Goal: Information Seeking & Learning: Learn about a topic

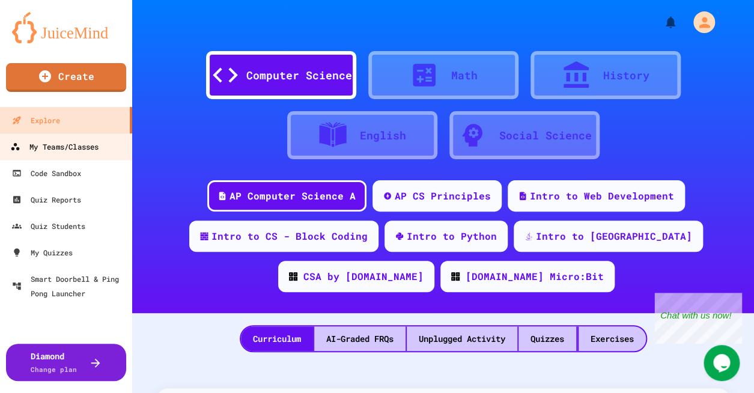
click at [107, 151] on link "My Teams/Classes" at bounding box center [66, 146] width 136 height 27
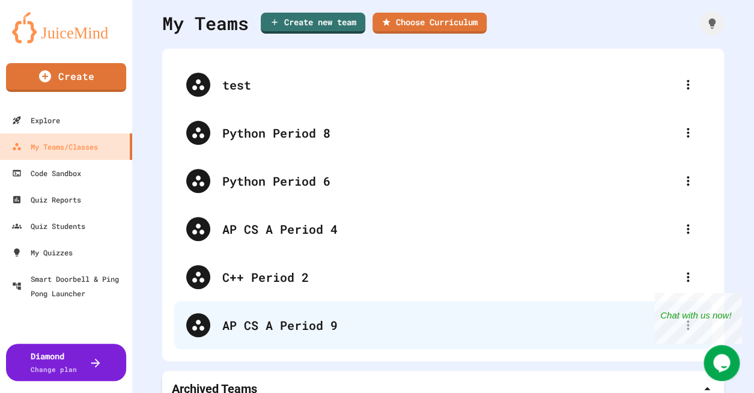
scroll to position [53, 0]
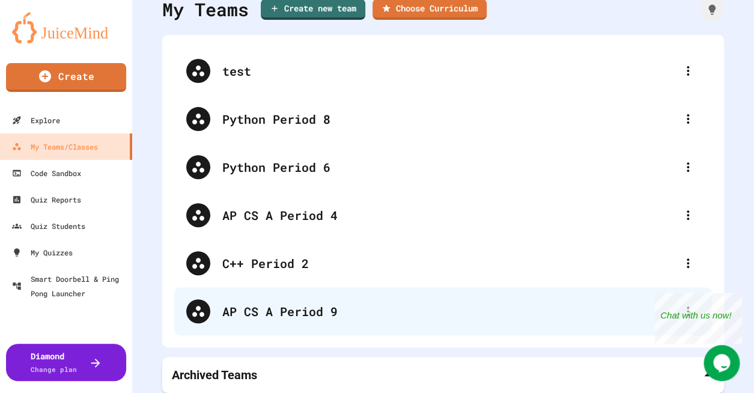
click at [340, 310] on div "AP CS A Period 9" at bounding box center [449, 311] width 454 height 18
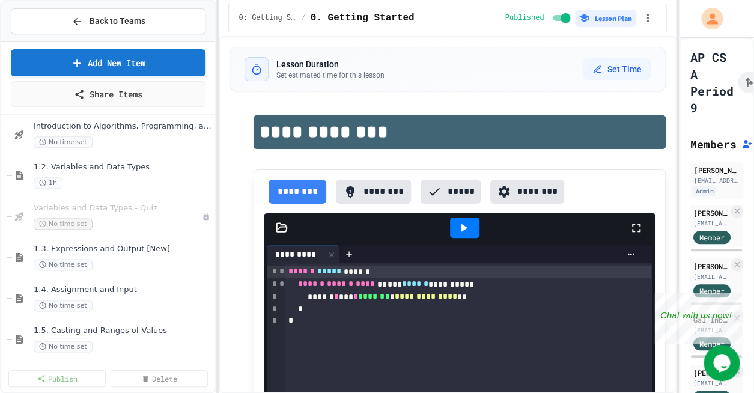
scroll to position [465, 0]
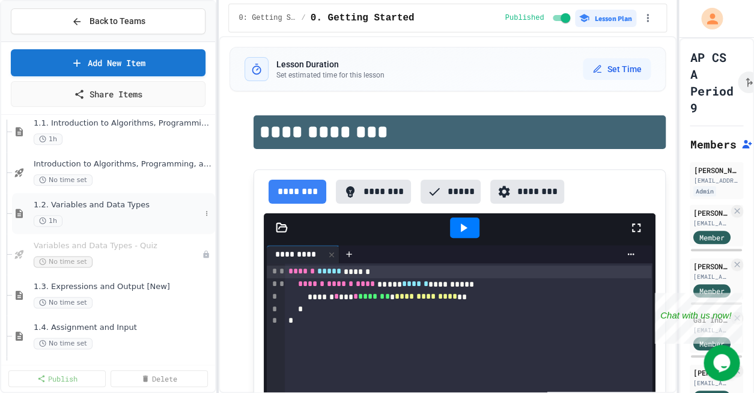
click at [117, 213] on div "1.2. Variables and Data Types 1h" at bounding box center [117, 213] width 167 height 26
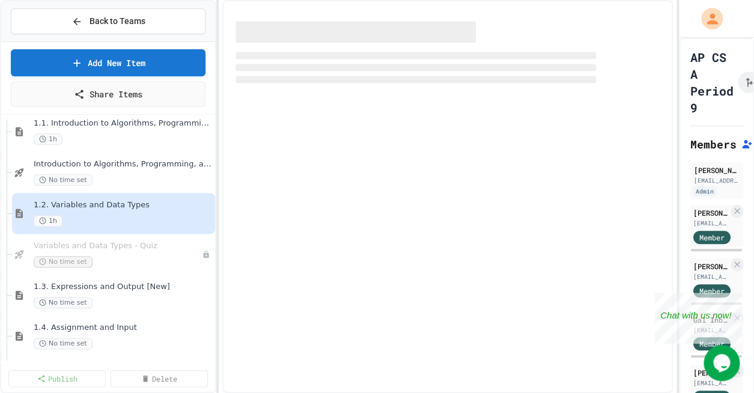
select select "***"
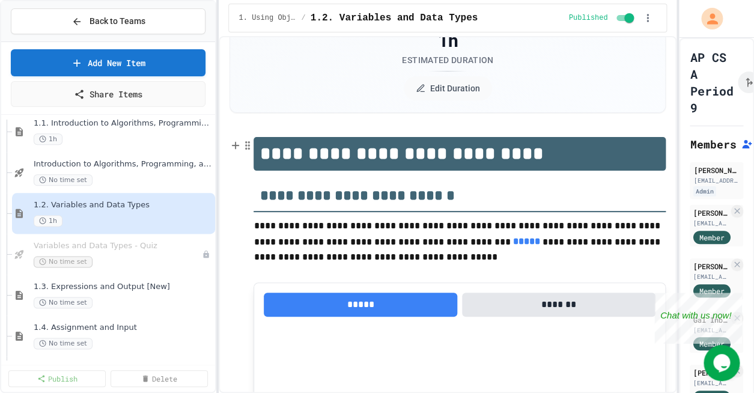
scroll to position [155, 0]
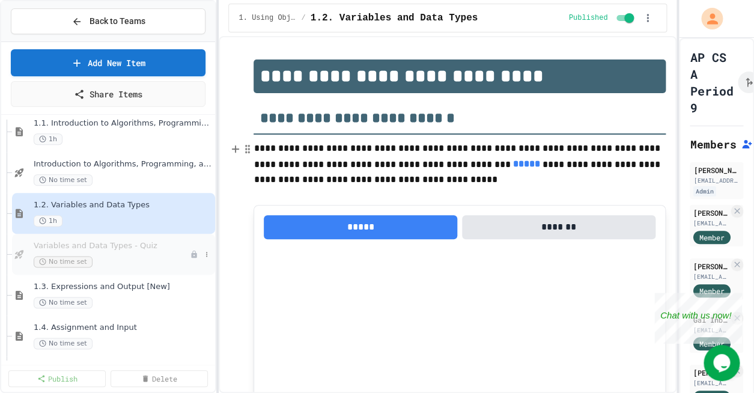
click at [122, 258] on div "No time set" at bounding box center [112, 261] width 156 height 11
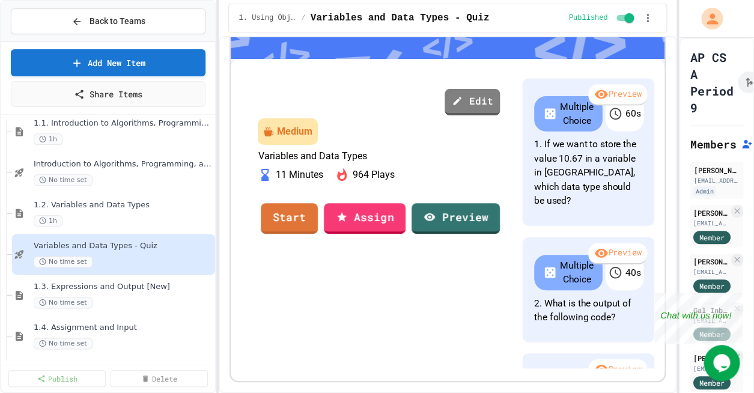
scroll to position [233, 0]
click at [318, 233] on link "Start" at bounding box center [289, 217] width 56 height 32
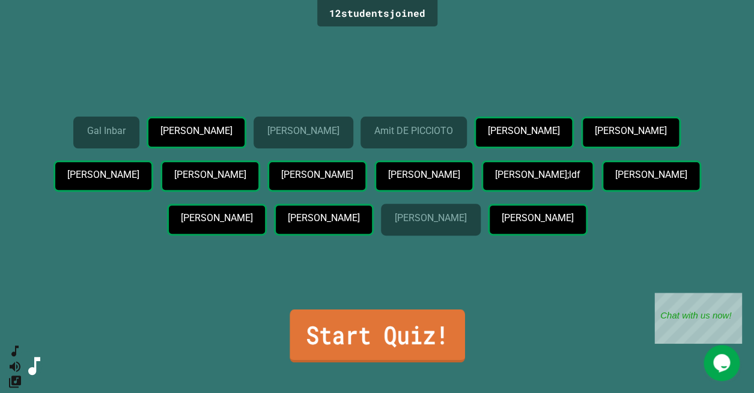
click at [387, 334] on link "Start Quiz!" at bounding box center [377, 336] width 175 height 53
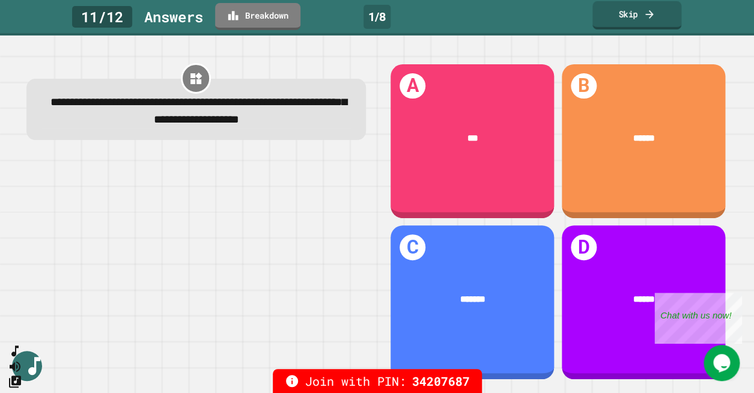
click at [664, 16] on link "Skip" at bounding box center [637, 15] width 89 height 28
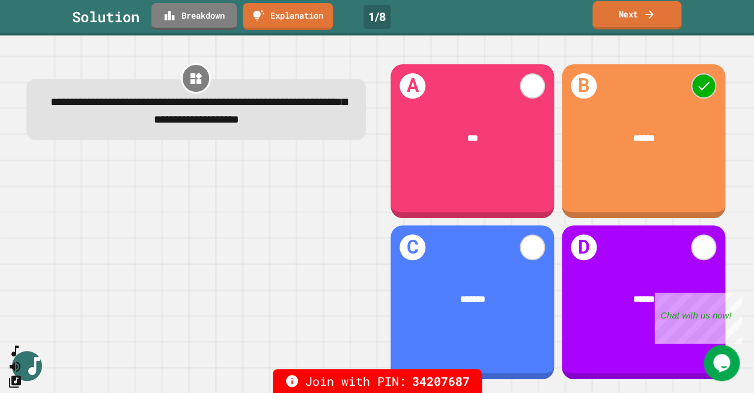
click at [652, 8] on icon at bounding box center [650, 14] width 12 height 13
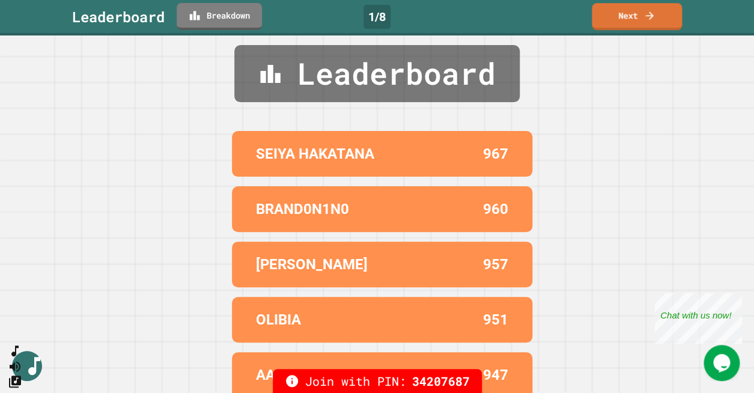
scroll to position [24, 0]
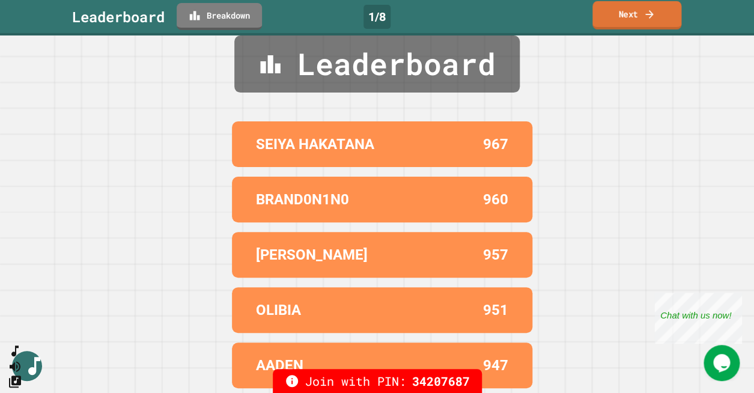
click at [646, 12] on icon at bounding box center [650, 14] width 12 height 13
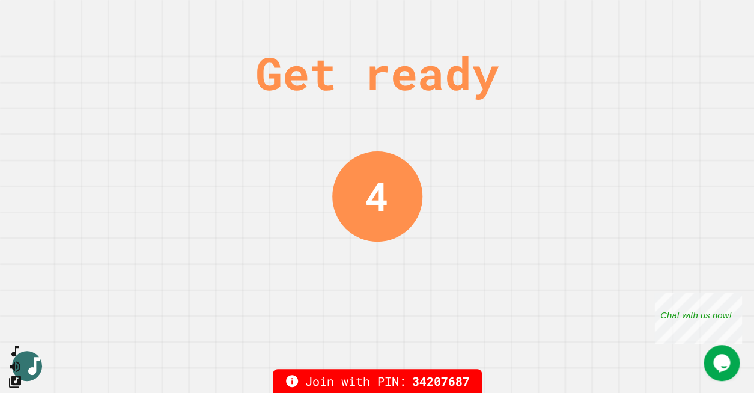
scroll to position [0, 0]
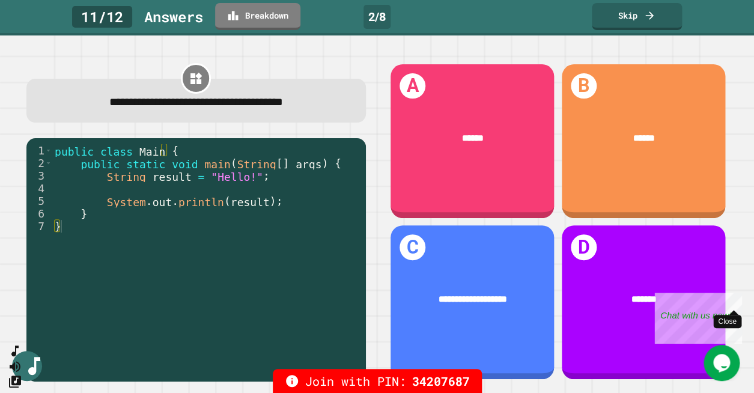
drag, startPoint x: 734, startPoint y: 299, endPoint x: 1388, endPoint y: 591, distance: 716.2
click at [734, 299] on div "Close" at bounding box center [733, 300] width 15 height 15
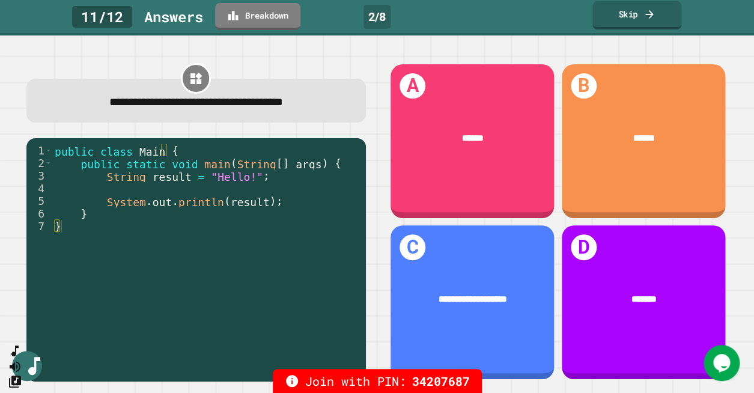
click at [638, 10] on link "Skip" at bounding box center [637, 15] width 89 height 28
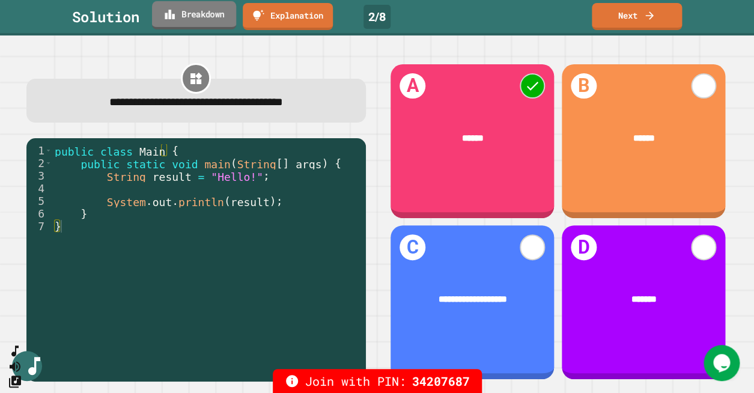
click at [205, 16] on link "Breakdown" at bounding box center [194, 15] width 84 height 28
click at [626, 20] on link "Next" at bounding box center [637, 15] width 84 height 28
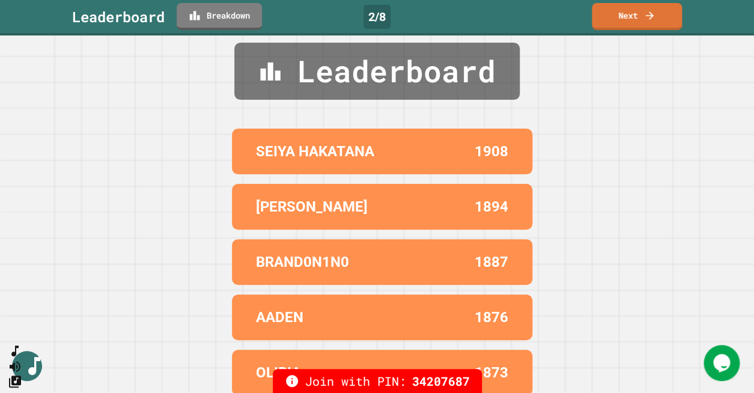
scroll to position [24, 0]
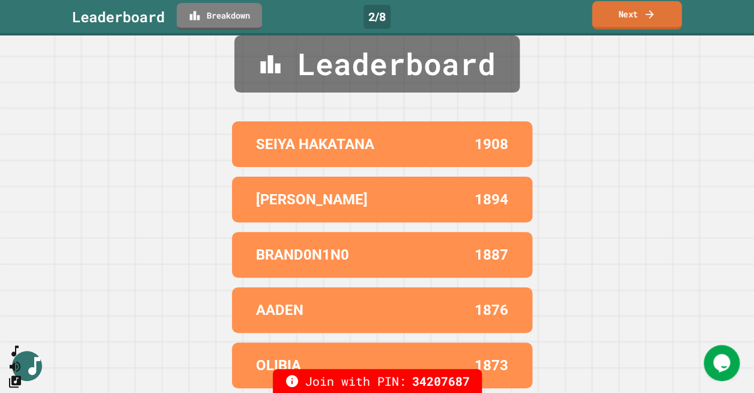
click at [647, 10] on icon at bounding box center [650, 14] width 12 height 13
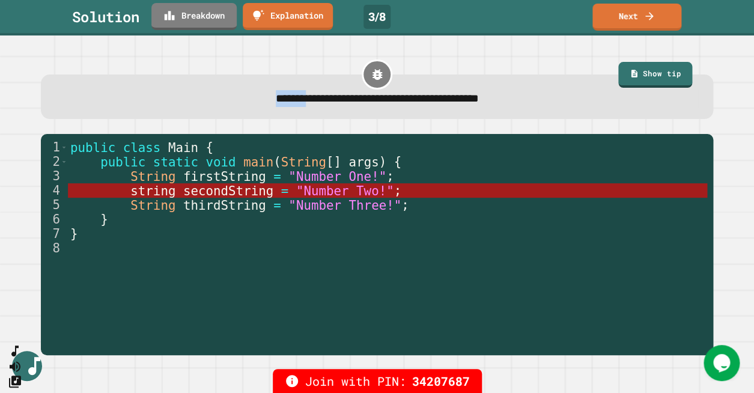
drag, startPoint x: 651, startPoint y: 24, endPoint x: 112, endPoint y: 20, distance: 539.1
click at [239, 88] on div "**********" at bounding box center [377, 196] width 754 height 393
click at [201, 18] on link "Breakdown" at bounding box center [194, 15] width 83 height 28
click at [625, 17] on link "Next" at bounding box center [637, 15] width 89 height 28
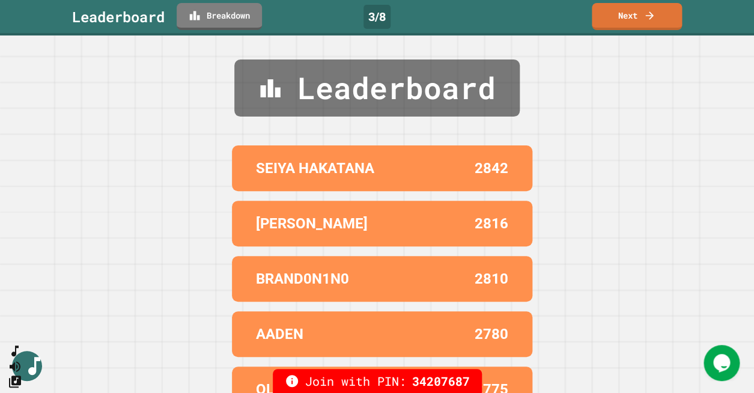
scroll to position [24, 0]
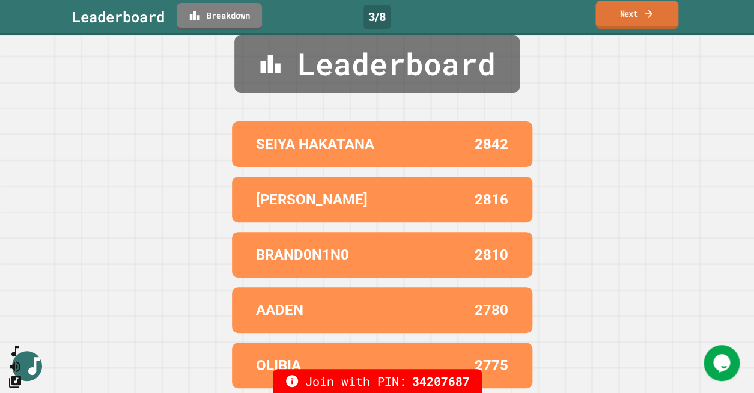
click at [647, 19] on icon at bounding box center [648, 13] width 11 height 13
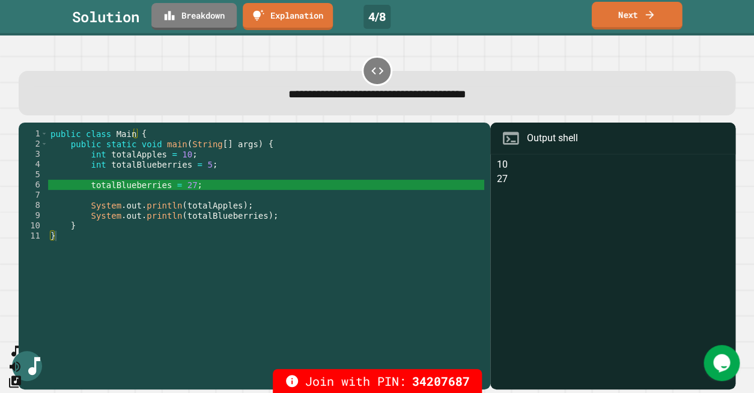
click at [620, 26] on link "Next" at bounding box center [637, 16] width 91 height 28
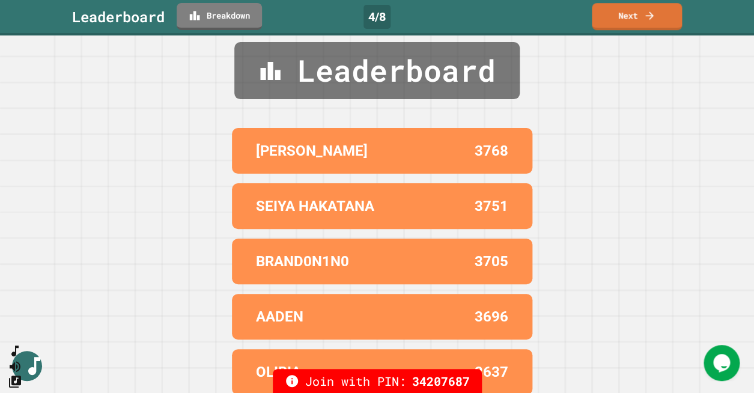
scroll to position [24, 0]
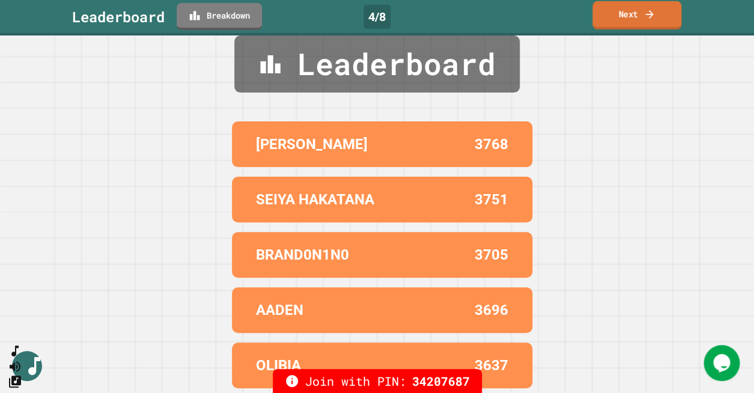
click at [626, 8] on link "Next" at bounding box center [637, 15] width 89 height 28
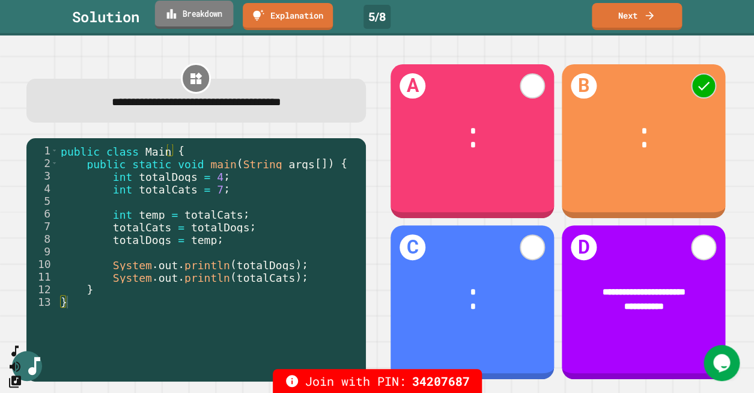
click at [234, 25] on link "Breakdown" at bounding box center [194, 15] width 79 height 28
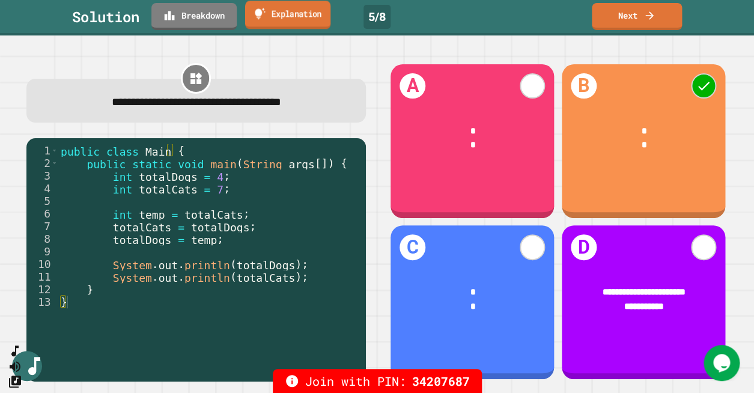
click at [300, 20] on link "Explanation" at bounding box center [287, 15] width 85 height 28
drag, startPoint x: 281, startPoint y: 175, endPoint x: 326, endPoint y: 215, distance: 60.4
click at [142, 216] on div "public class Main { public static void main ( String args [ ]) { int totalDogs …" at bounding box center [209, 264] width 302 height 240
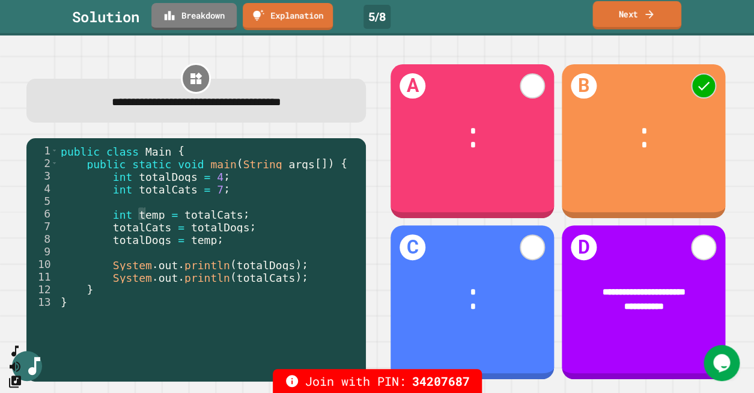
click at [617, 22] on link "Next" at bounding box center [637, 15] width 89 height 28
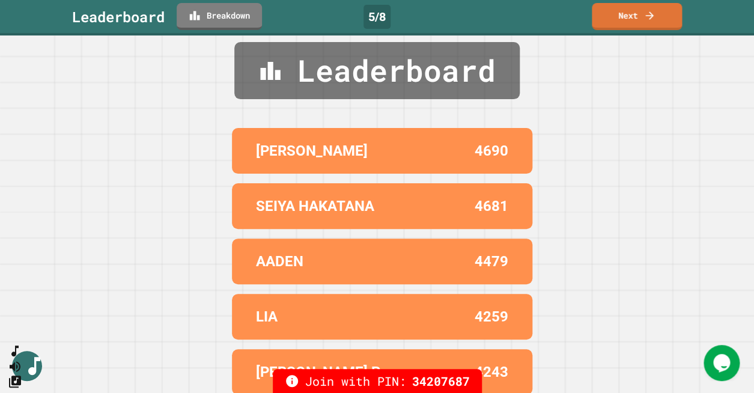
scroll to position [24, 0]
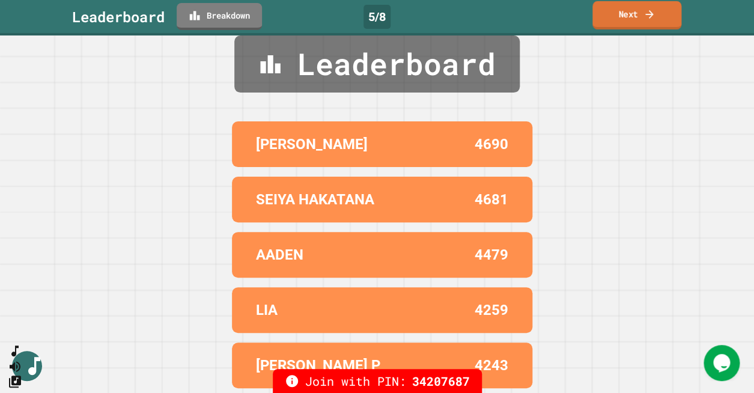
click at [652, 17] on icon at bounding box center [650, 14] width 12 height 13
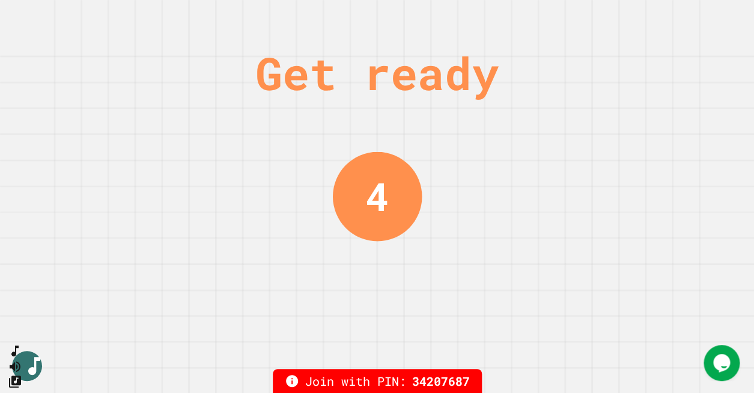
scroll to position [0, 0]
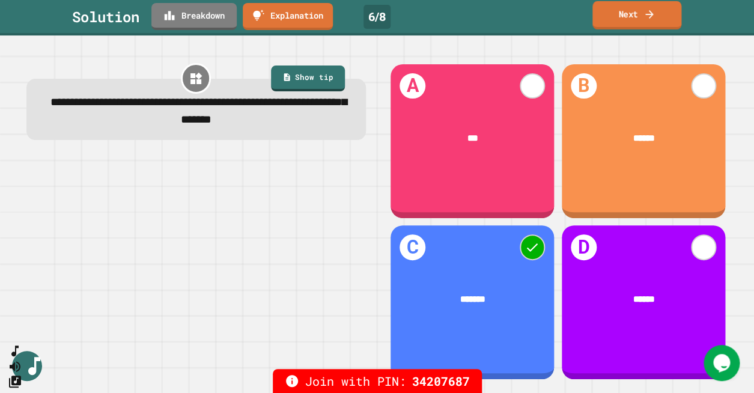
click at [637, 13] on link "Next" at bounding box center [637, 15] width 89 height 28
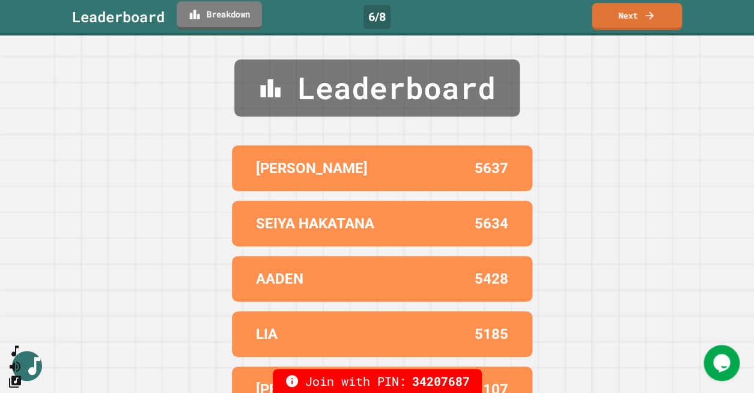
click at [220, 20] on link "Breakdown" at bounding box center [219, 15] width 85 height 28
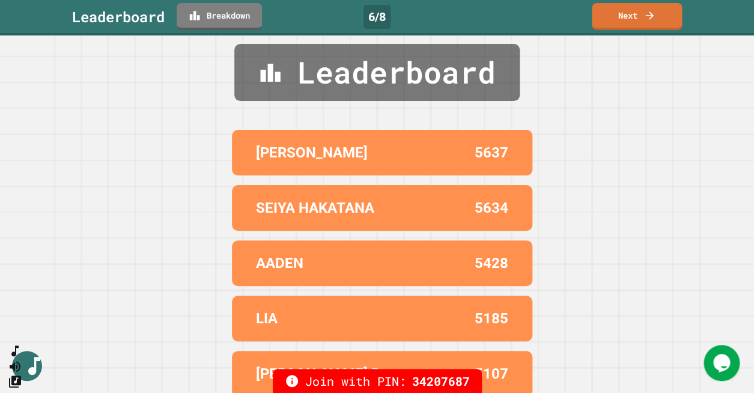
scroll to position [24, 0]
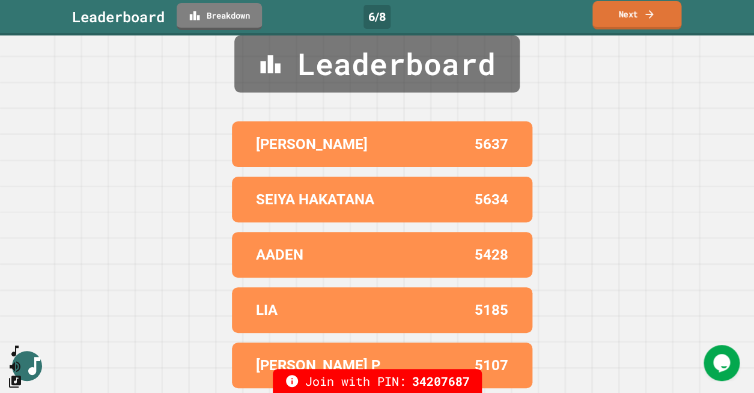
click at [655, 20] on link "Next" at bounding box center [637, 15] width 89 height 28
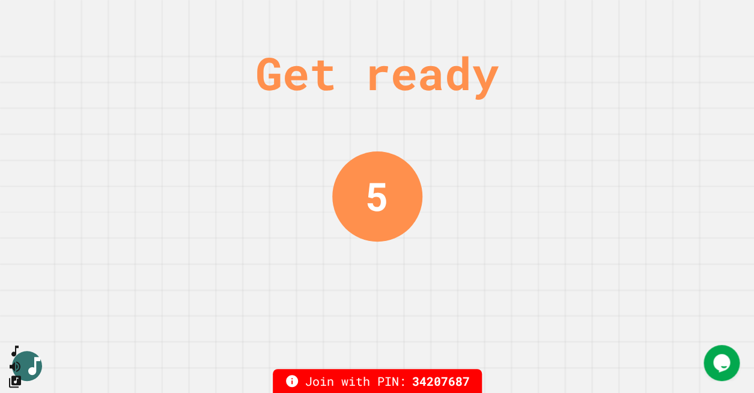
scroll to position [0, 0]
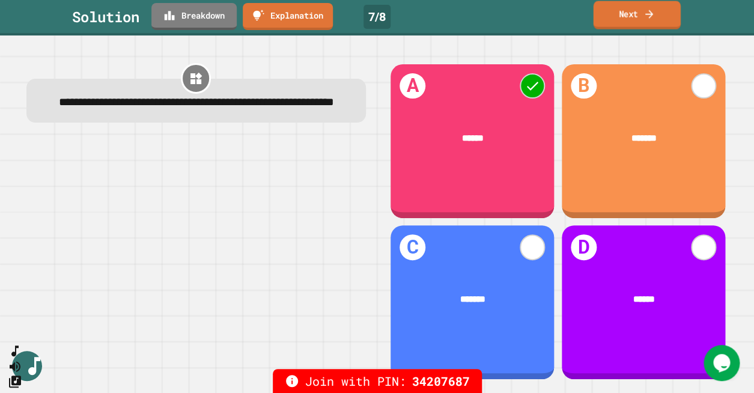
click at [627, 13] on link "Next" at bounding box center [636, 15] width 87 height 28
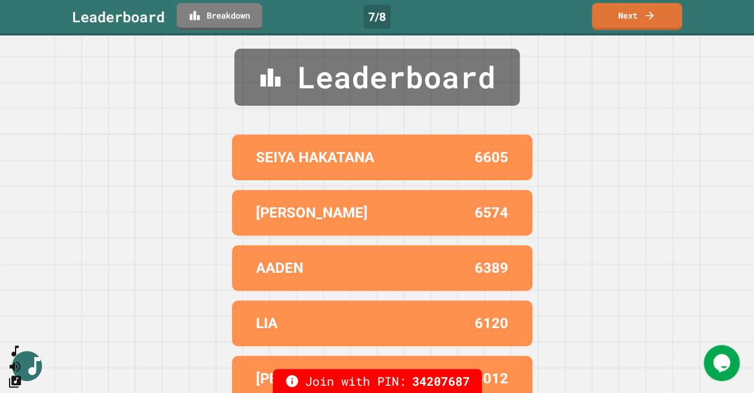
scroll to position [24, 0]
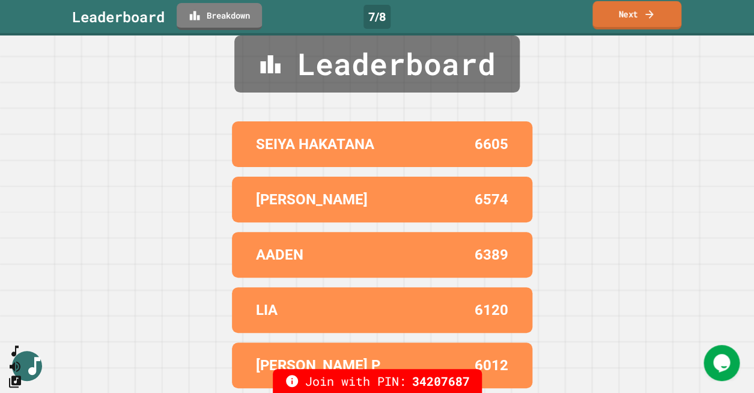
click at [654, 14] on icon at bounding box center [650, 14] width 12 height 13
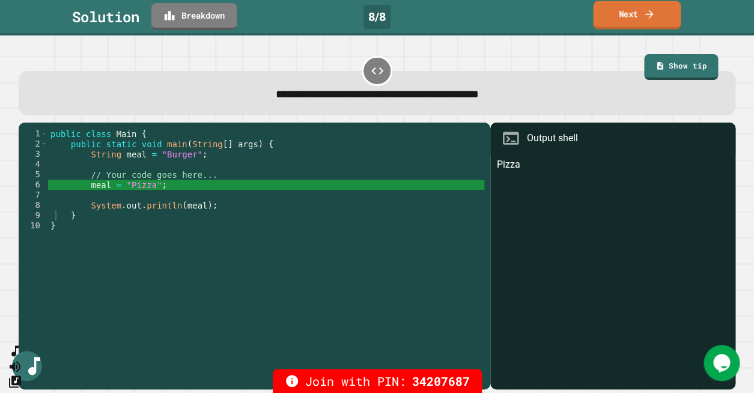
click at [615, 17] on link "Next" at bounding box center [637, 15] width 88 height 28
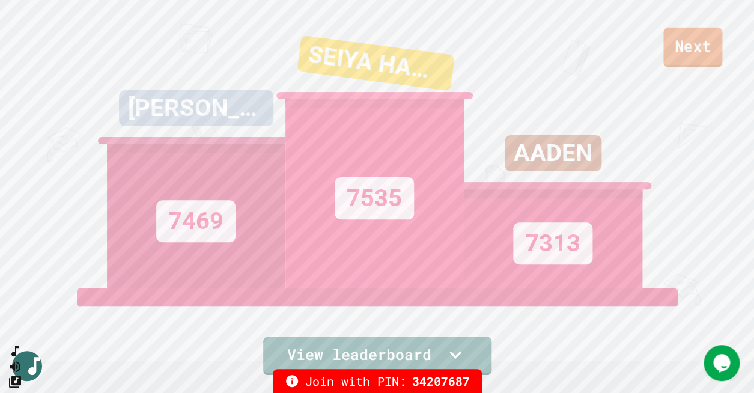
click at [682, 54] on link "Next" at bounding box center [693, 48] width 59 height 40
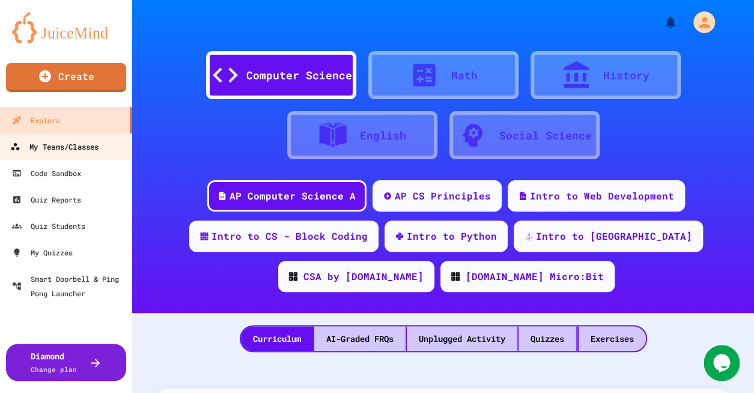
click at [88, 154] on link "My Teams/Classes" at bounding box center [66, 146] width 136 height 27
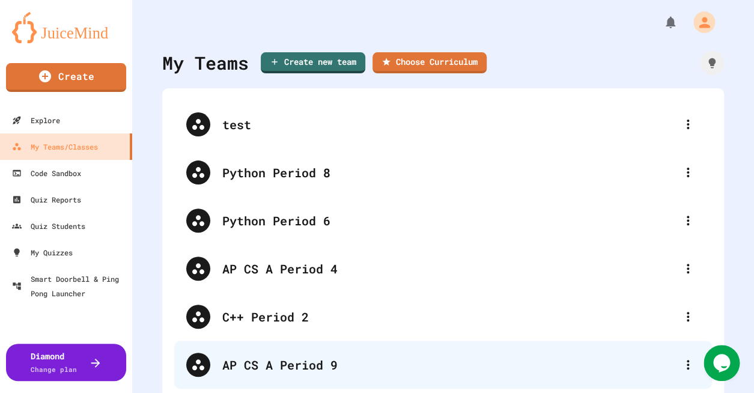
click at [288, 370] on div "AP CS A Period 9" at bounding box center [449, 365] width 454 height 18
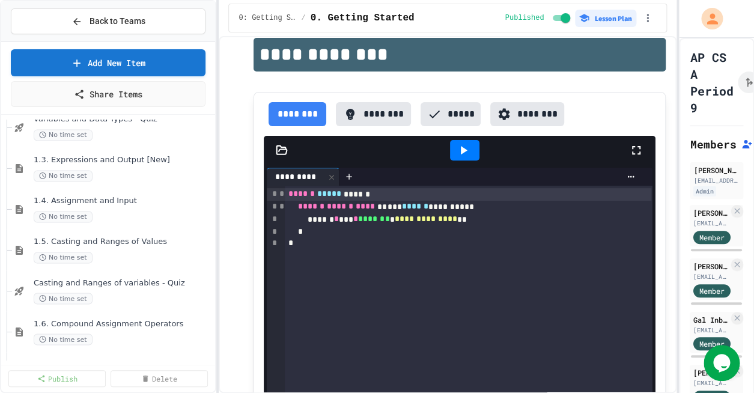
scroll to position [620, 0]
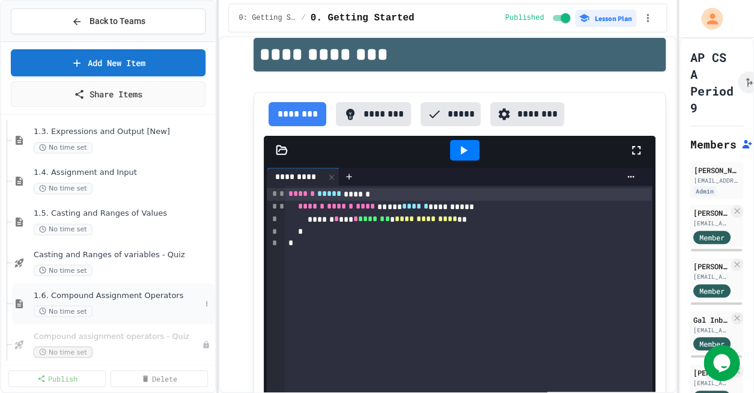
click at [112, 293] on span "1.6. Compound Assignment Operators" at bounding box center [117, 295] width 167 height 10
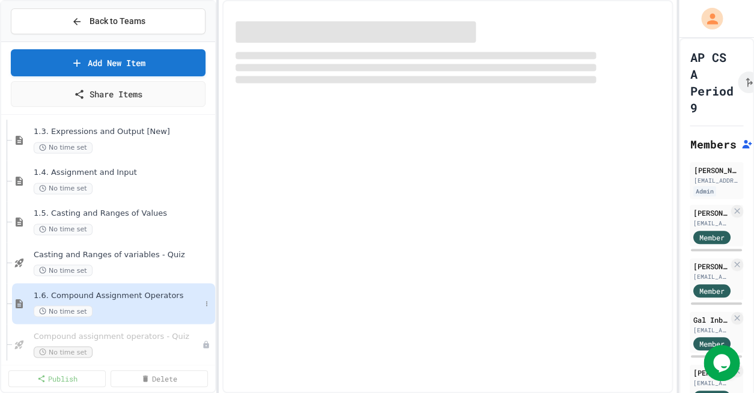
select select "***"
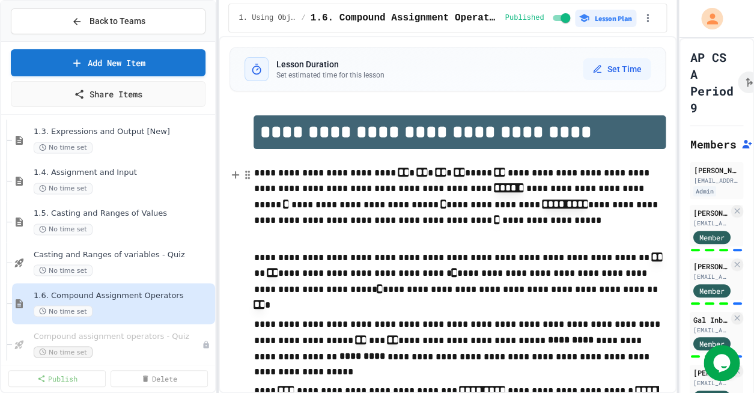
scroll to position [78, 0]
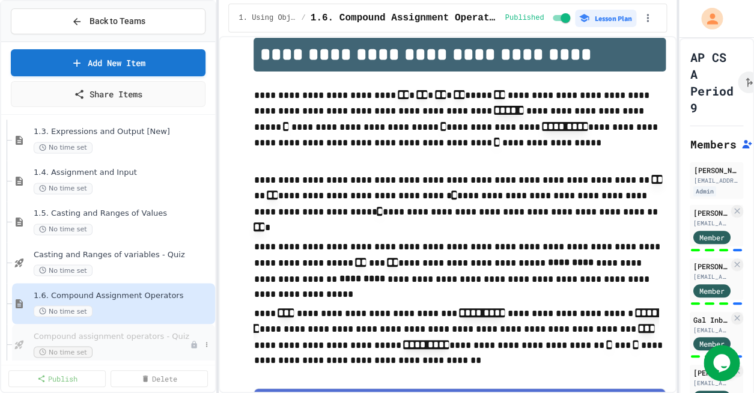
click at [141, 343] on div "Compound assignment operators - Quiz No time set" at bounding box center [112, 344] width 156 height 26
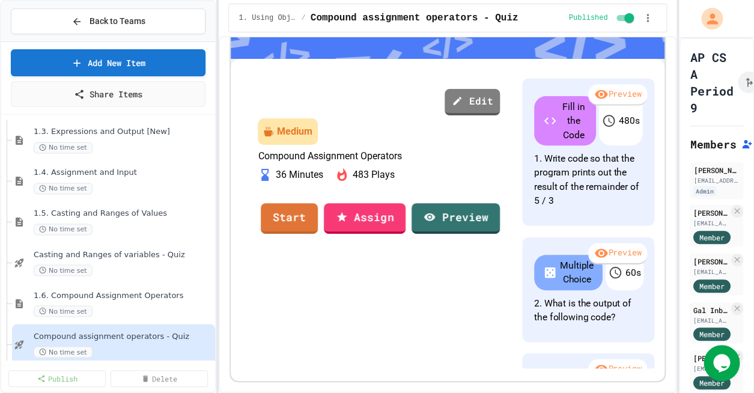
scroll to position [233, 0]
click at [319, 234] on link "Start" at bounding box center [290, 217] width 58 height 32
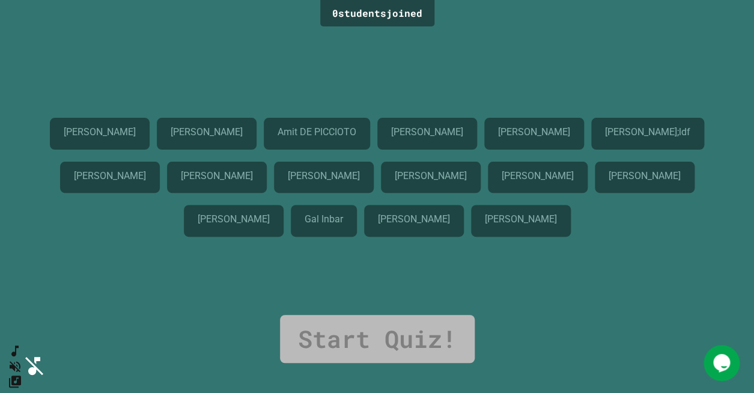
drag, startPoint x: 441, startPoint y: 312, endPoint x: 442, endPoint y: 302, distance: 9.7
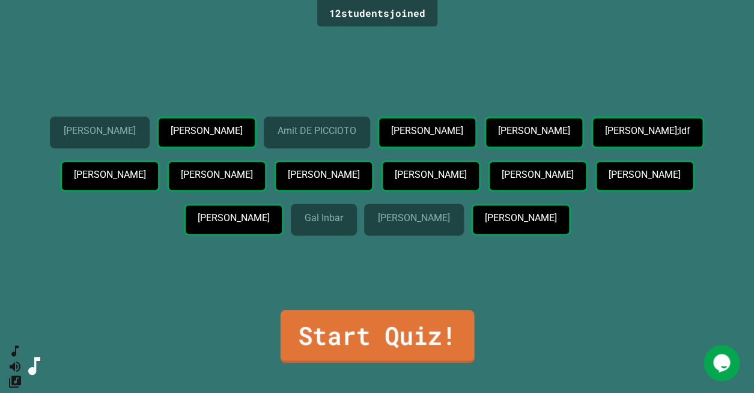
click at [372, 328] on link "Start Quiz!" at bounding box center [377, 336] width 194 height 53
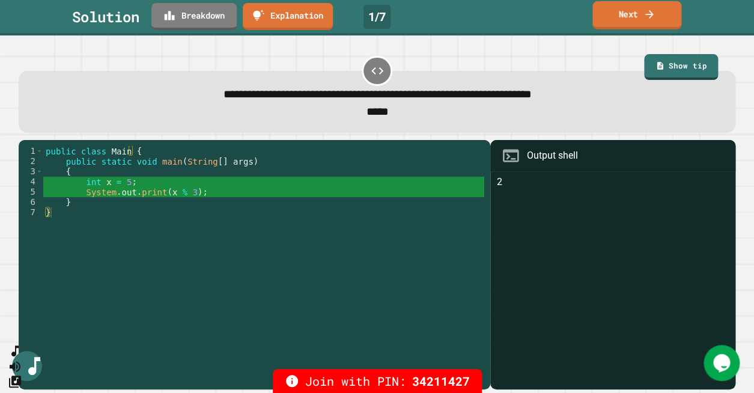
click at [629, 23] on link "Next" at bounding box center [637, 15] width 89 height 28
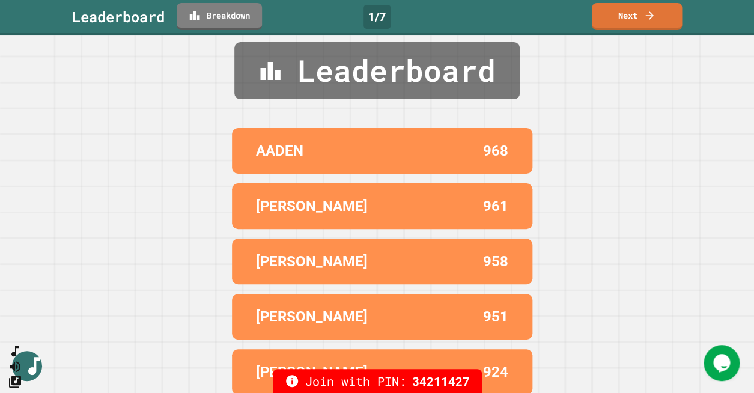
scroll to position [24, 0]
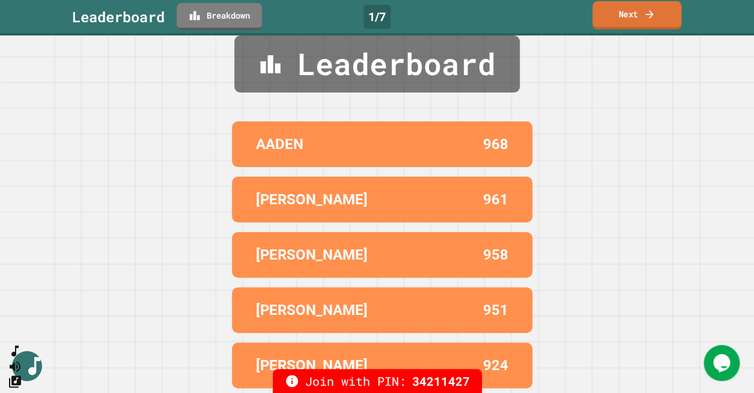
click at [636, 22] on link "Next" at bounding box center [637, 15] width 89 height 28
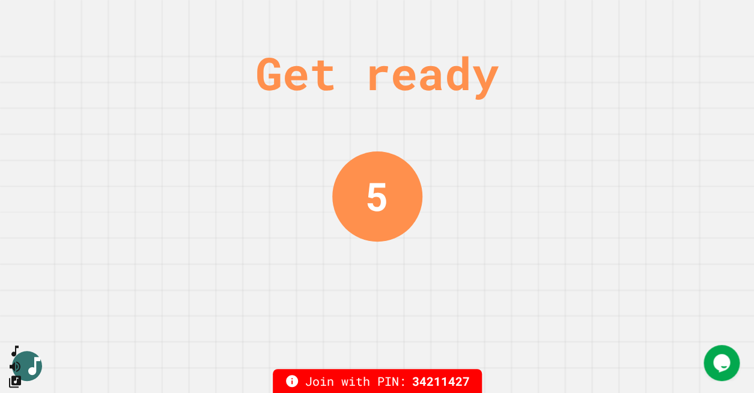
scroll to position [0, 0]
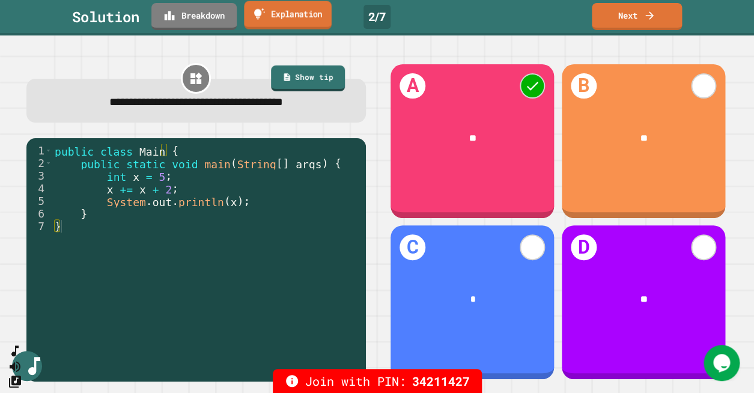
click at [279, 11] on link "Explanation" at bounding box center [288, 15] width 88 height 28
click at [663, 25] on link "Next" at bounding box center [636, 15] width 91 height 28
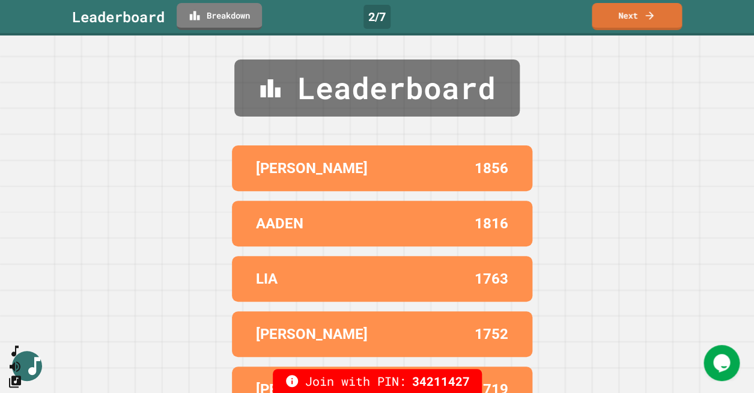
scroll to position [24, 0]
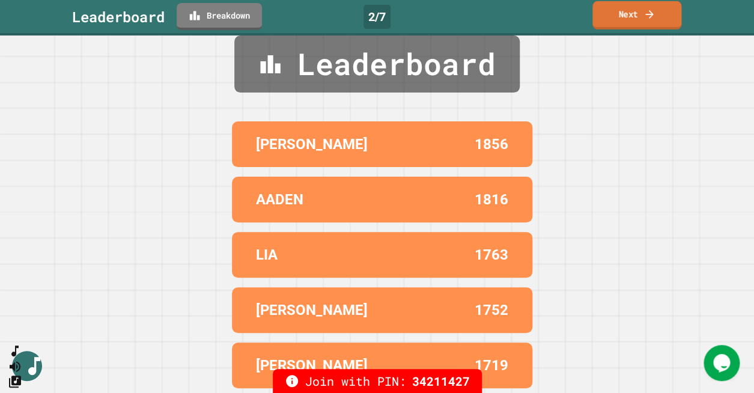
click at [643, 17] on link "Next" at bounding box center [637, 15] width 89 height 28
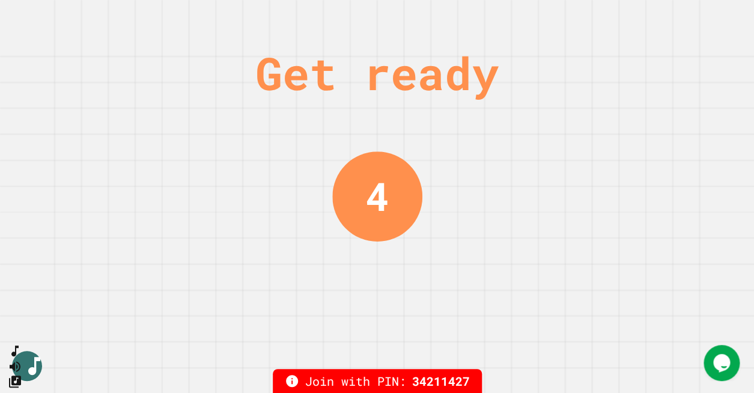
scroll to position [0, 0]
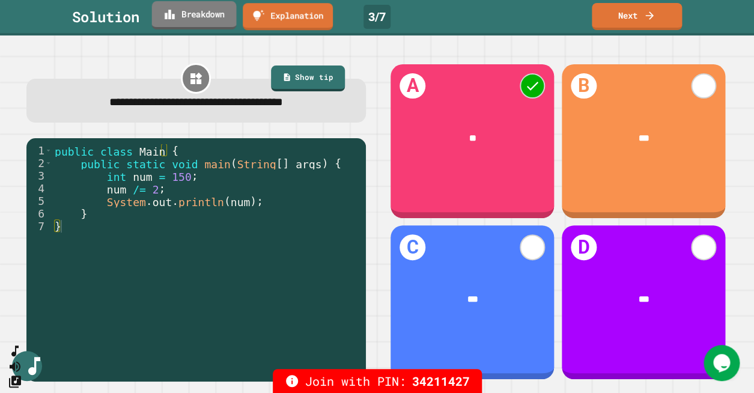
click at [221, 18] on link "Breakdown" at bounding box center [194, 15] width 85 height 28
click at [627, 7] on link "Next" at bounding box center [637, 15] width 82 height 28
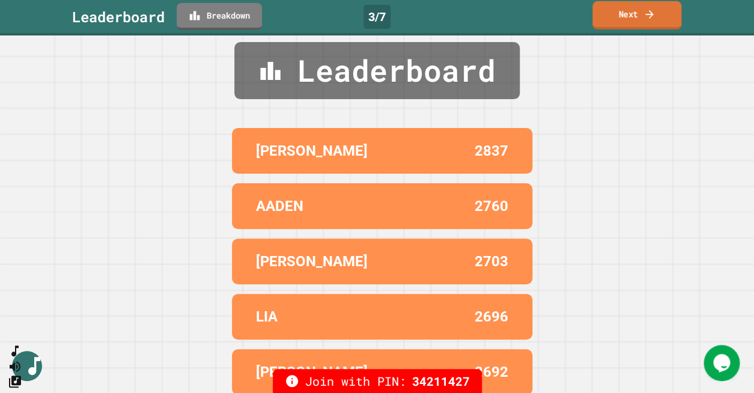
scroll to position [24, 0]
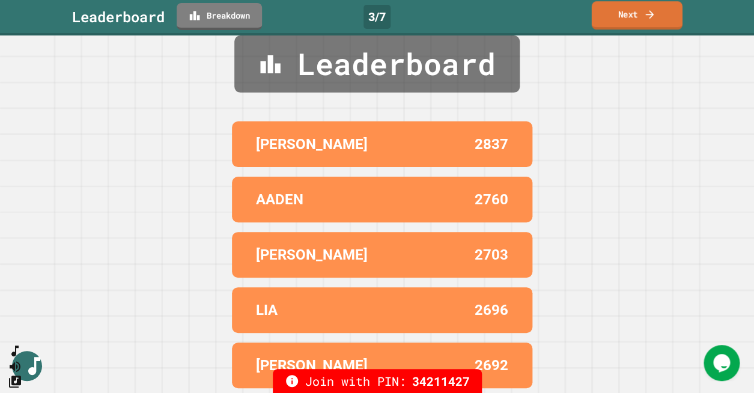
click at [638, 20] on link "Next" at bounding box center [636, 15] width 91 height 28
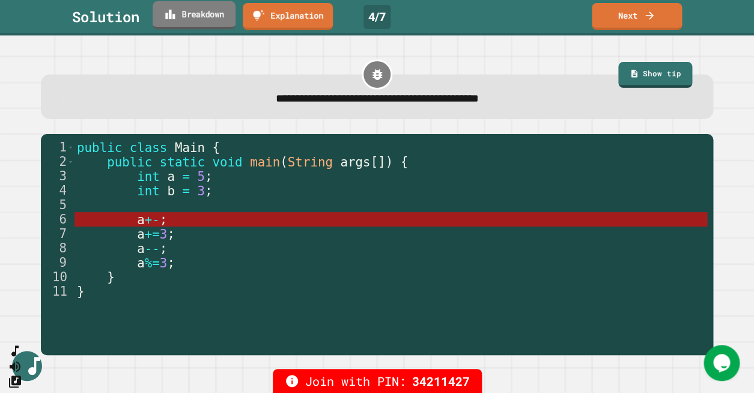
click at [215, 22] on link "Breakdown" at bounding box center [194, 15] width 83 height 28
click at [614, 10] on link "Next" at bounding box center [637, 15] width 88 height 28
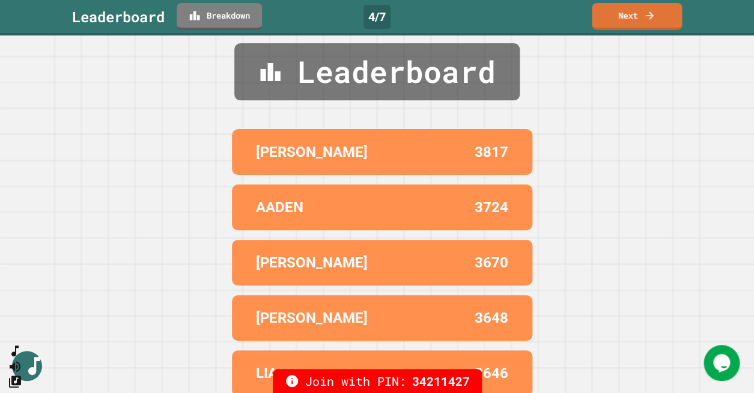
scroll to position [24, 0]
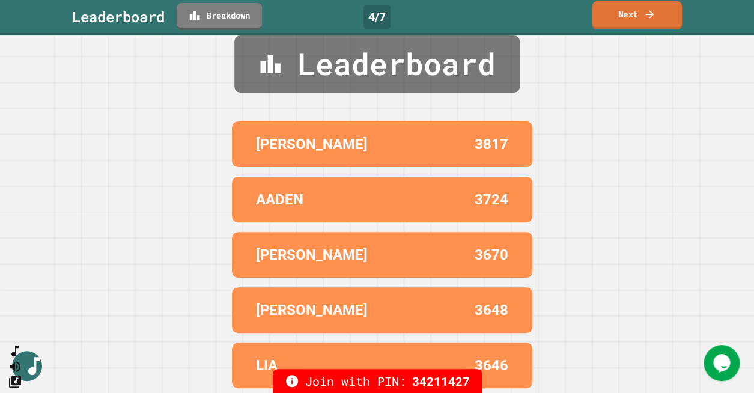
click at [649, 8] on link "Next" at bounding box center [637, 15] width 90 height 28
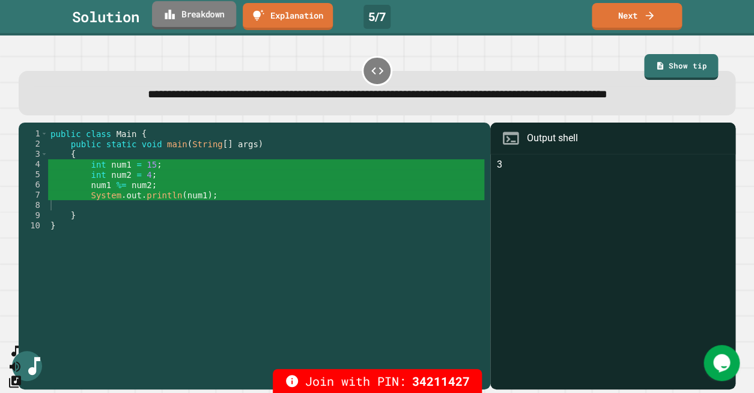
click at [216, 14] on link "Breakdown" at bounding box center [194, 15] width 84 height 28
click at [655, 20] on icon at bounding box center [650, 14] width 12 height 13
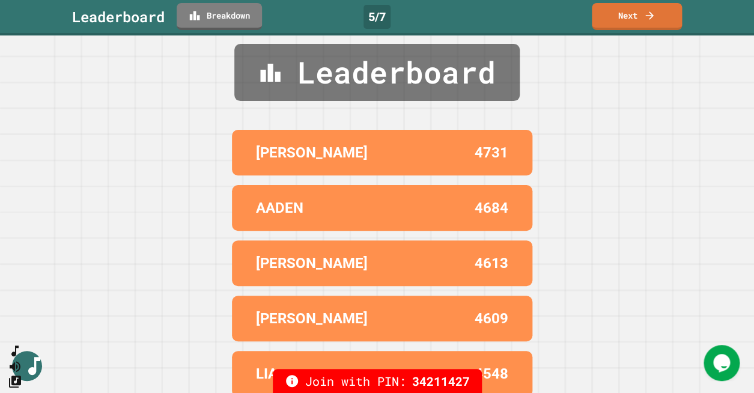
scroll to position [24, 0]
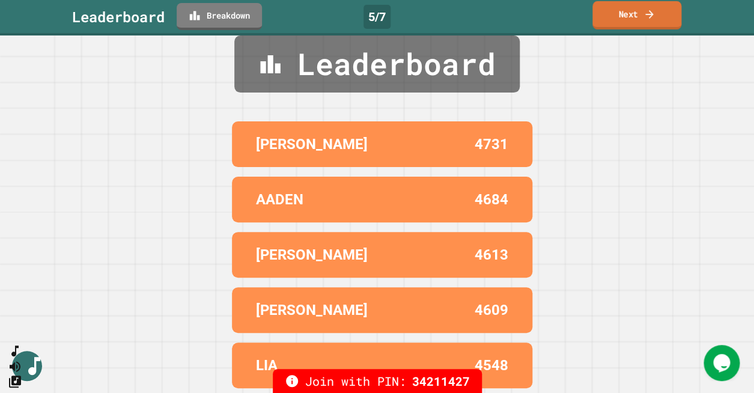
click at [663, 14] on link "Next" at bounding box center [637, 15] width 89 height 28
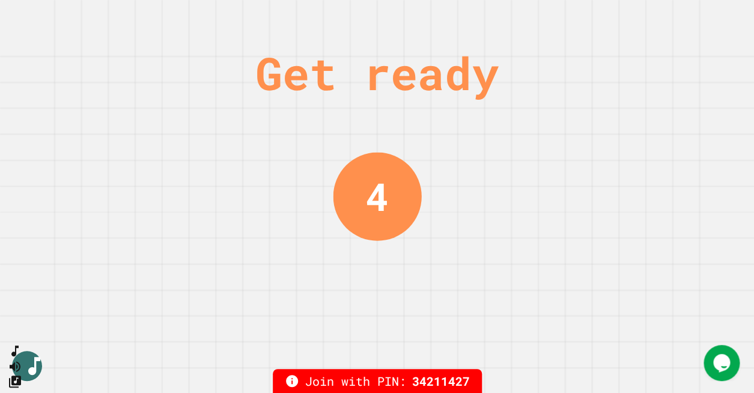
scroll to position [0, 0]
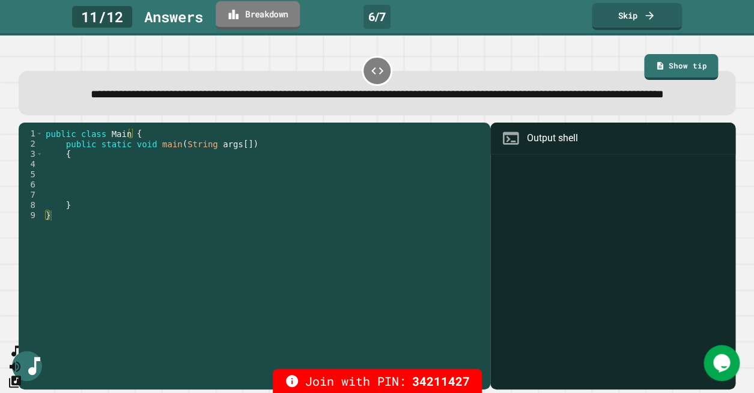
click at [289, 19] on link "Breakdown" at bounding box center [258, 15] width 84 height 28
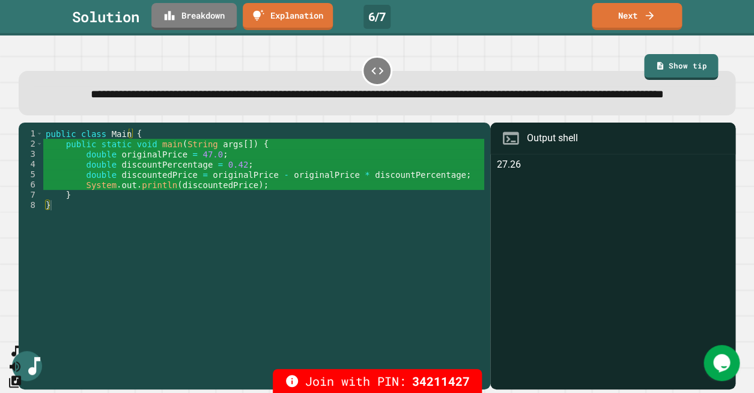
click at [638, 25] on link "Next" at bounding box center [637, 15] width 89 height 28
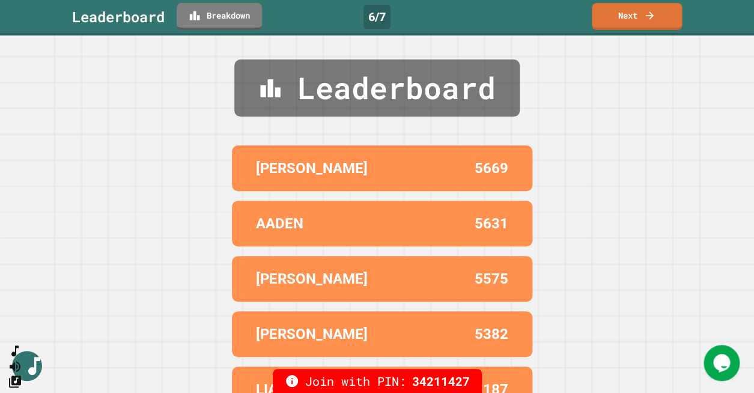
scroll to position [24, 0]
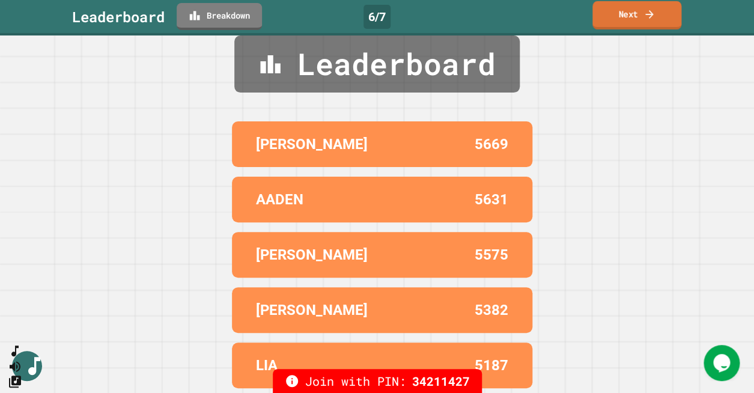
click at [662, 22] on link "Next" at bounding box center [637, 15] width 89 height 28
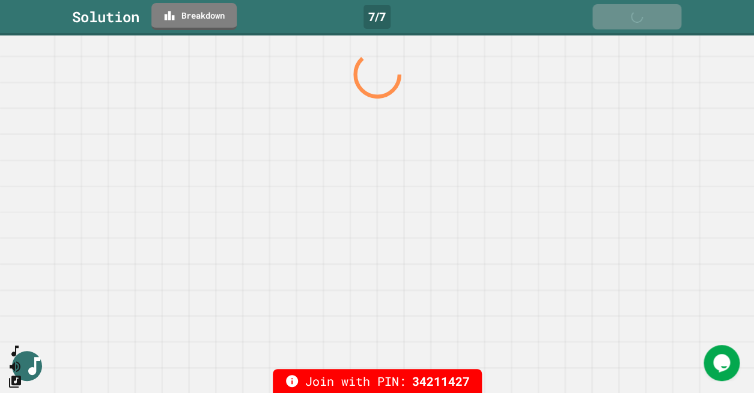
scroll to position [0, 0]
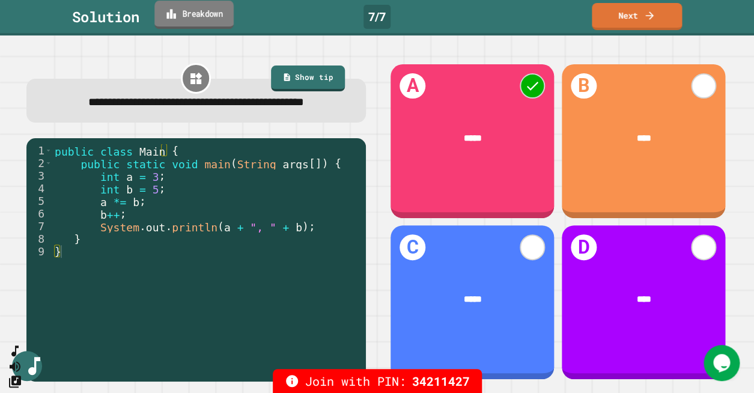
click at [230, 13] on link "Breakdown" at bounding box center [193, 15] width 79 height 28
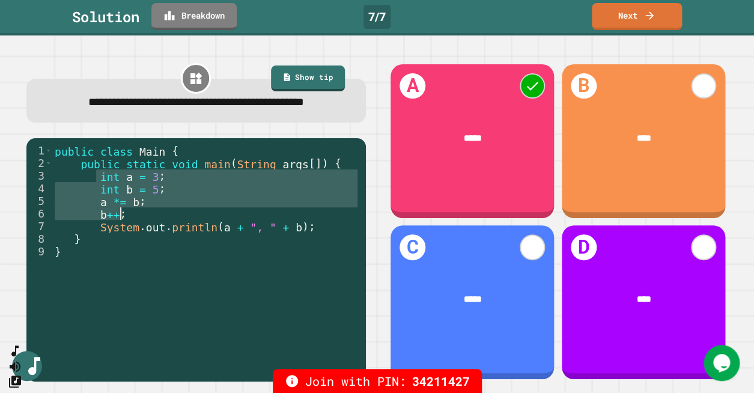
drag, startPoint x: 94, startPoint y: 199, endPoint x: 160, endPoint y: 238, distance: 76.3
click at [160, 238] on div "public class Main { public static void main ( String args [ ]) { int a = 3 ; in…" at bounding box center [206, 257] width 308 height 227
click at [172, 224] on div "public class Main { public static void main ( String args [ ]) { int a = 3 ; in…" at bounding box center [206, 245] width 308 height 202
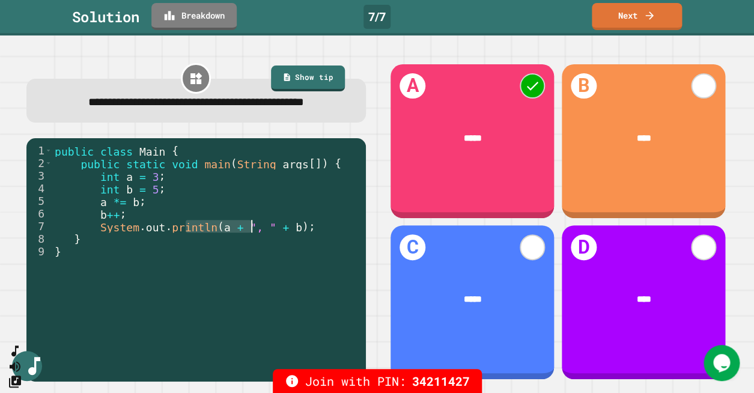
drag, startPoint x: 185, startPoint y: 248, endPoint x: 254, endPoint y: 242, distance: 68.7
click at [254, 242] on div "public class Main { public static void main ( String args [ ]) { int a = 3 ; in…" at bounding box center [206, 257] width 308 height 227
click at [624, 20] on link "Next" at bounding box center [637, 15] width 89 height 28
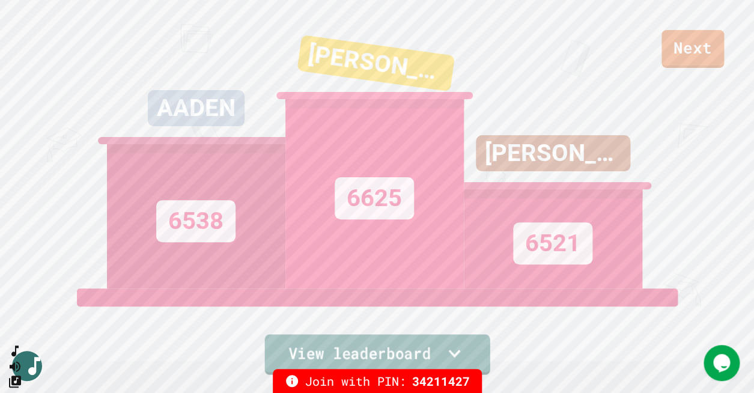
click at [446, 350] on icon at bounding box center [453, 353] width 23 height 25
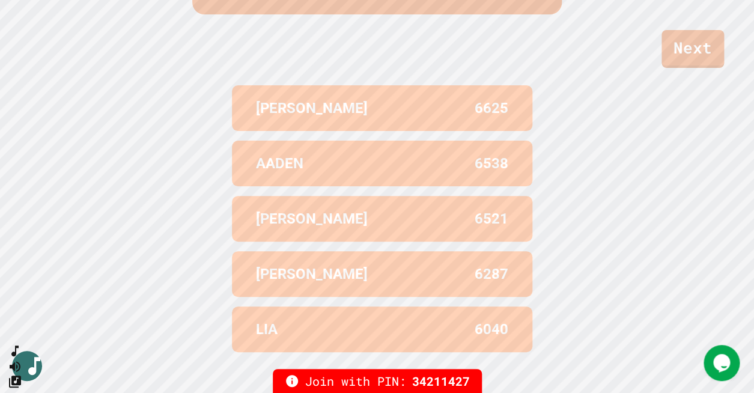
scroll to position [496, 0]
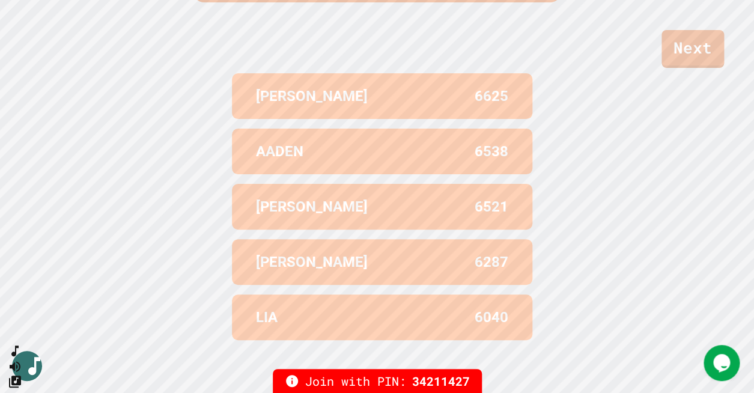
drag, startPoint x: 652, startPoint y: 183, endPoint x: 650, endPoint y: 172, distance: 10.9
click at [655, 180] on div "Leaderboard [PERSON_NAME] 6625 AADEN 6538 [PERSON_NAME] 6521 [PERSON_NAME] 6287…" at bounding box center [377, 145] width 754 height 496
